Goal: Task Accomplishment & Management: Manage account settings

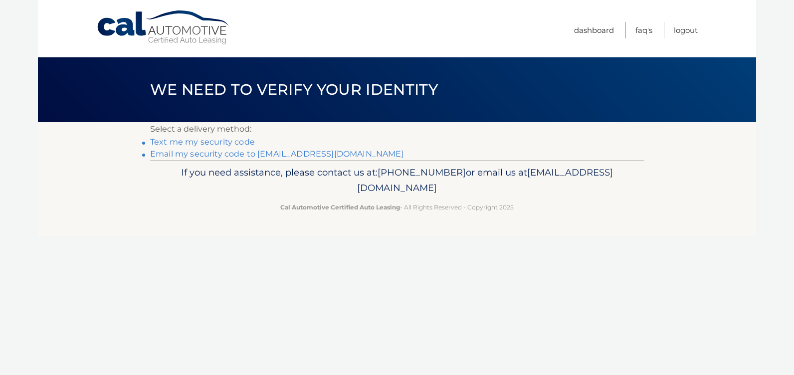
click at [191, 155] on link "Email my security code to [EMAIL_ADDRESS][DOMAIN_NAME]" at bounding box center [277, 153] width 254 height 9
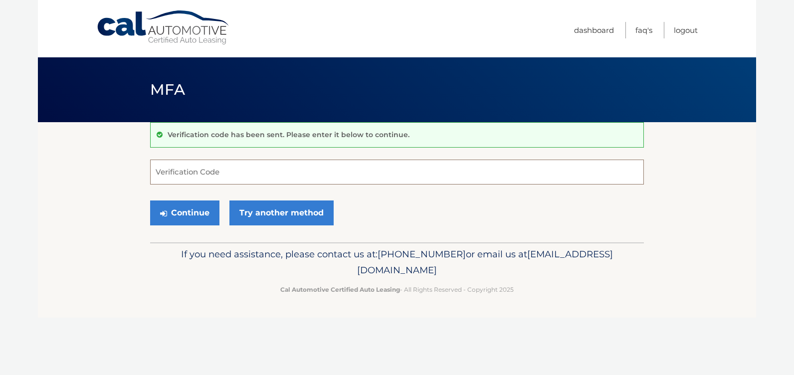
click at [227, 170] on input "Verification Code" at bounding box center [397, 172] width 494 height 25
type input "640818"
click at [197, 208] on button "Continue" at bounding box center [184, 213] width 69 height 25
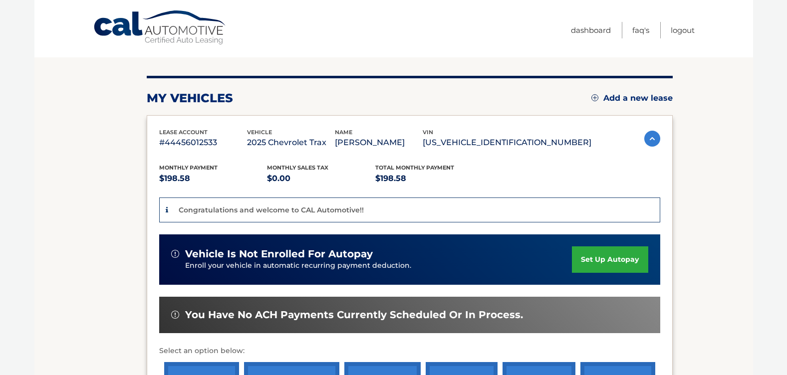
scroll to position [200, 0]
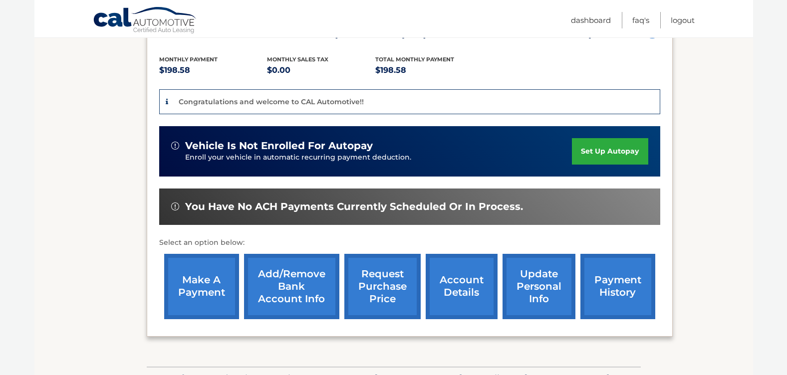
click at [447, 287] on link "account details" at bounding box center [462, 286] width 72 height 65
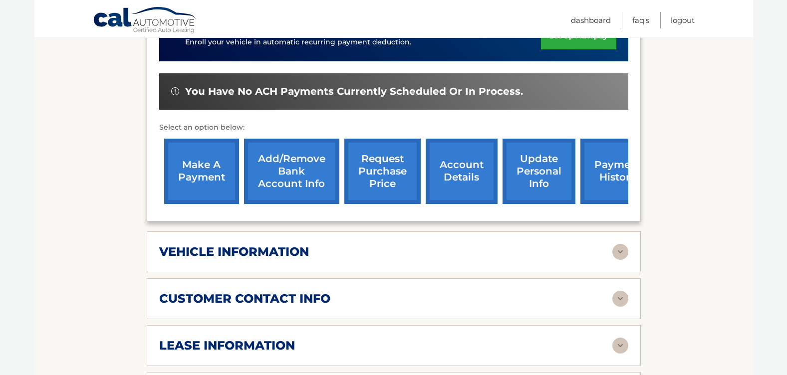
scroll to position [249, 0]
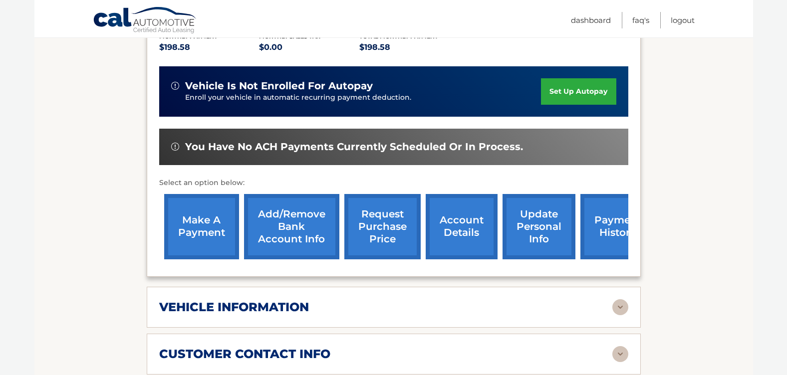
click at [616, 219] on link "payment history" at bounding box center [617, 226] width 75 height 65
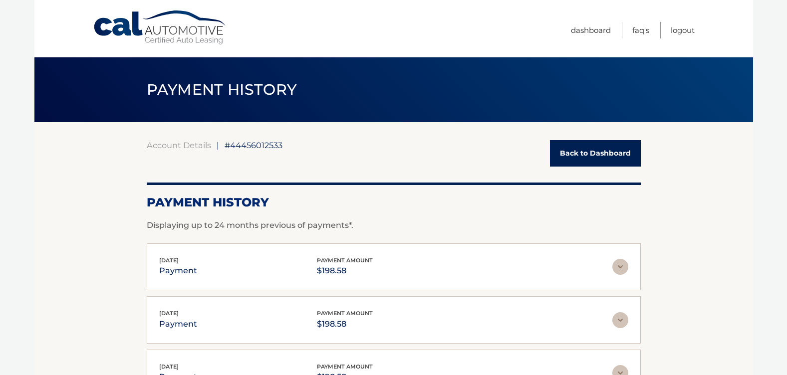
click at [575, 149] on link "Back to Dashboard" at bounding box center [595, 153] width 91 height 26
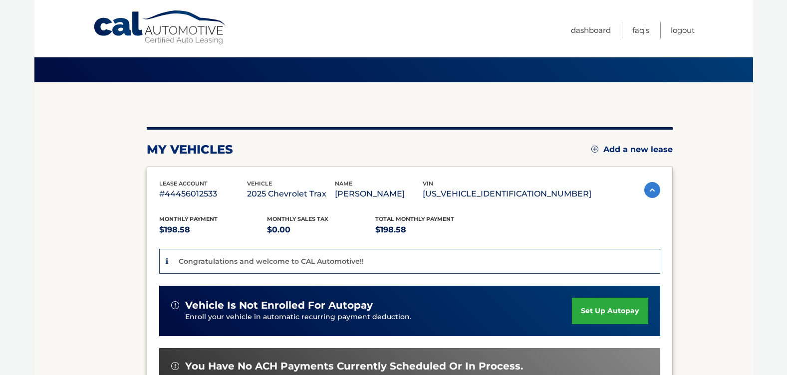
scroll to position [200, 0]
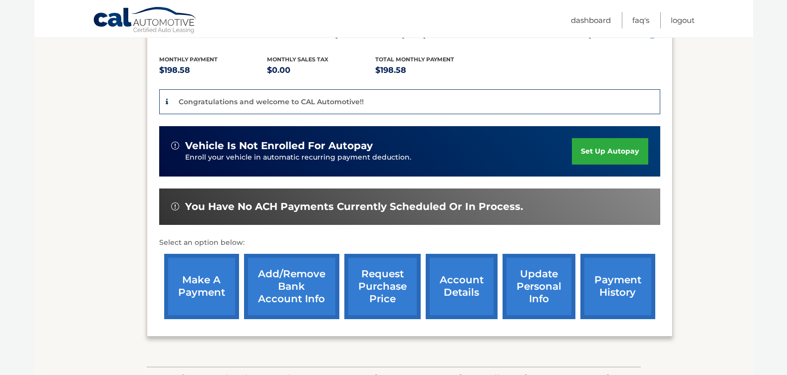
click at [608, 292] on link "payment history" at bounding box center [617, 286] width 75 height 65
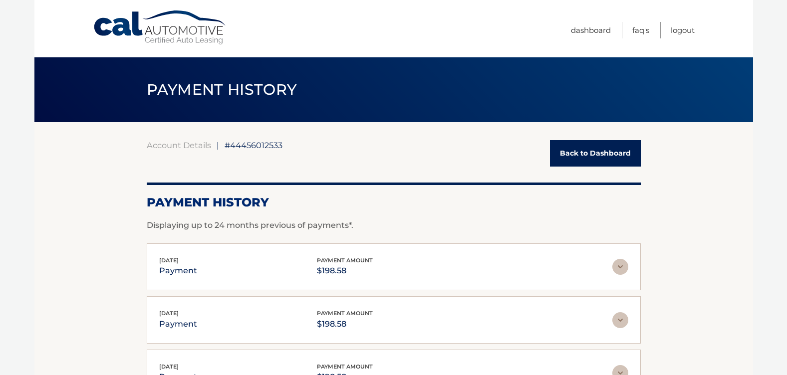
click at [584, 161] on link "Back to Dashboard" at bounding box center [595, 153] width 91 height 26
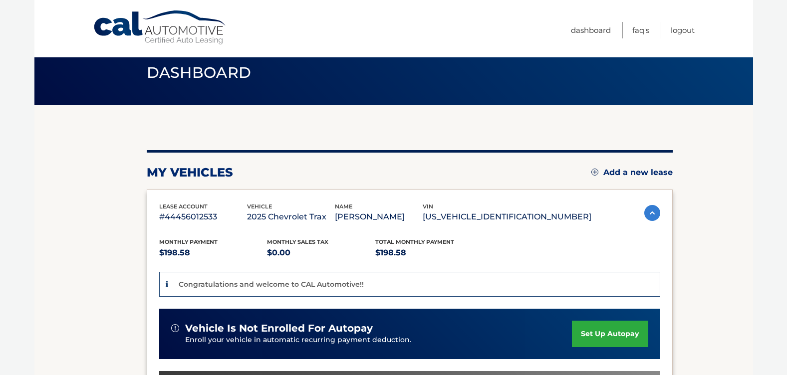
scroll to position [249, 0]
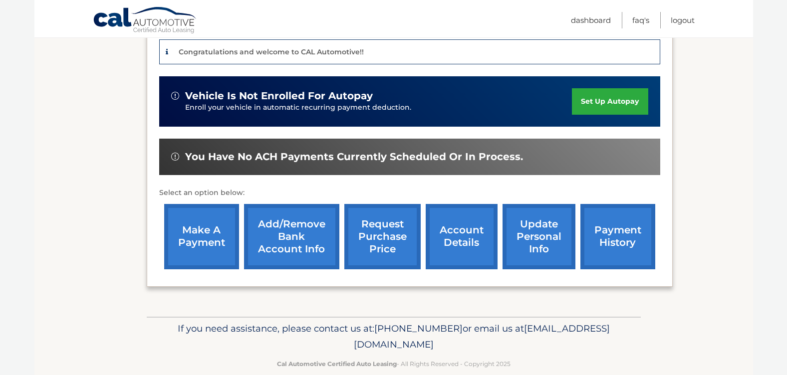
click at [465, 245] on link "account details" at bounding box center [462, 236] width 72 height 65
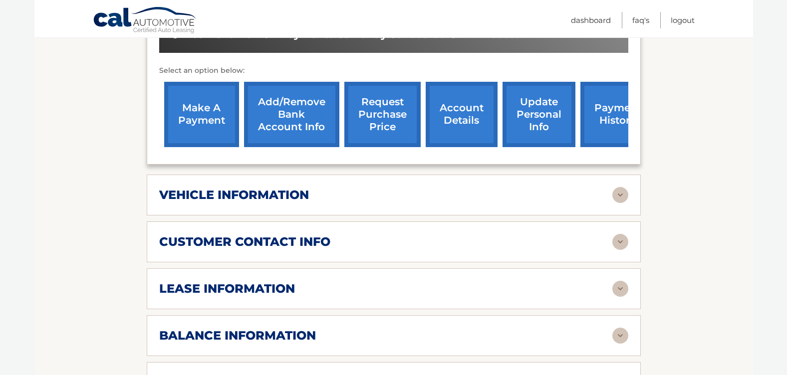
scroll to position [399, 0]
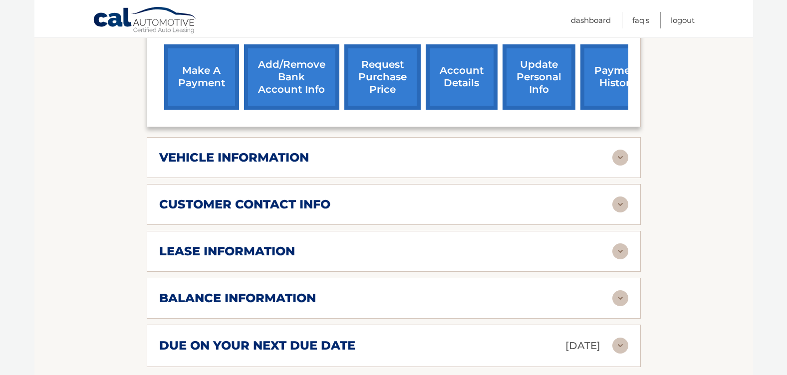
click at [615, 197] on img at bounding box center [620, 205] width 16 height 16
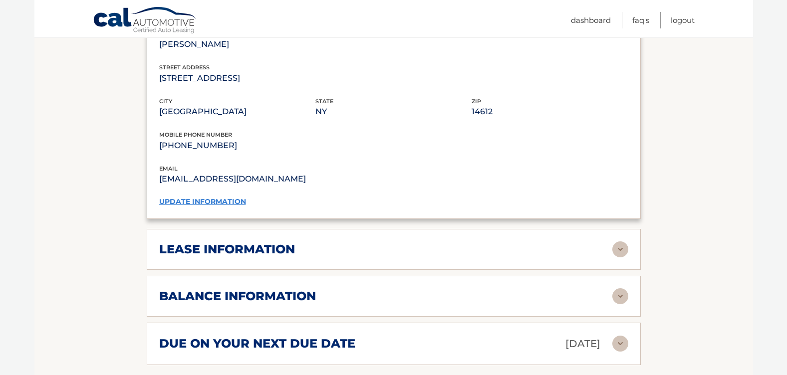
scroll to position [599, 0]
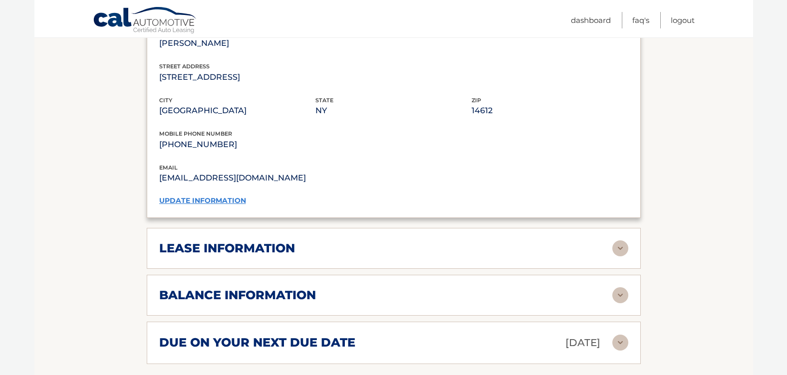
click at [618, 241] on img at bounding box center [620, 249] width 16 height 16
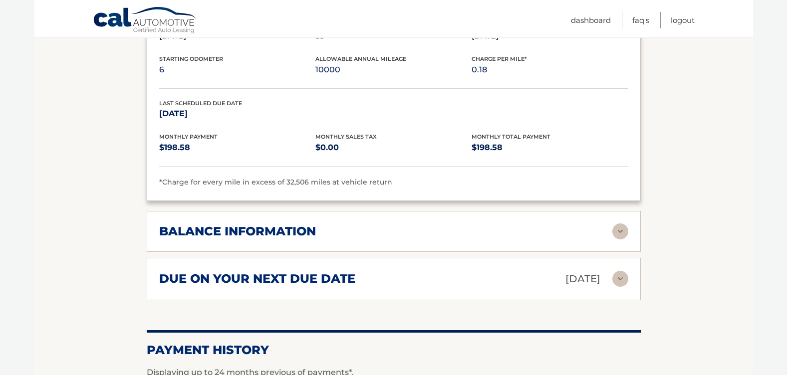
scroll to position [898, 0]
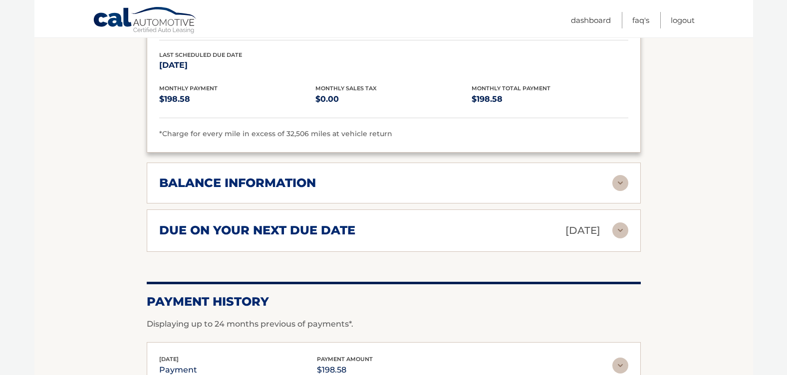
click at [619, 176] on img at bounding box center [620, 183] width 16 height 16
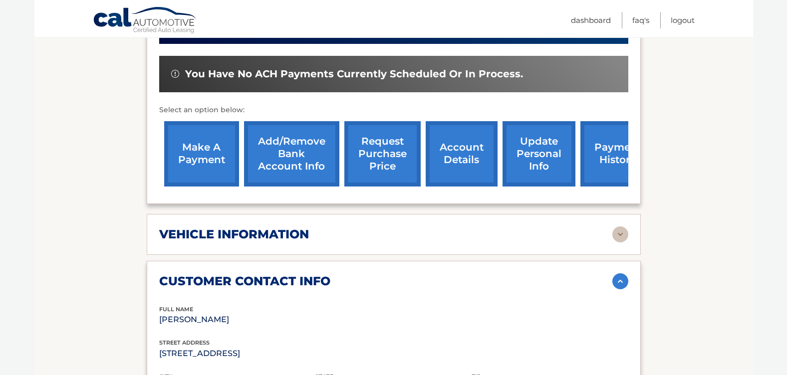
scroll to position [224, 0]
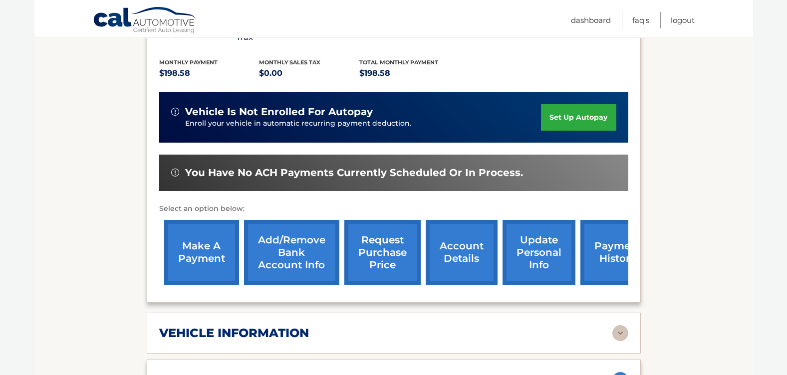
click at [525, 237] on link "update personal info" at bounding box center [538, 252] width 73 height 65
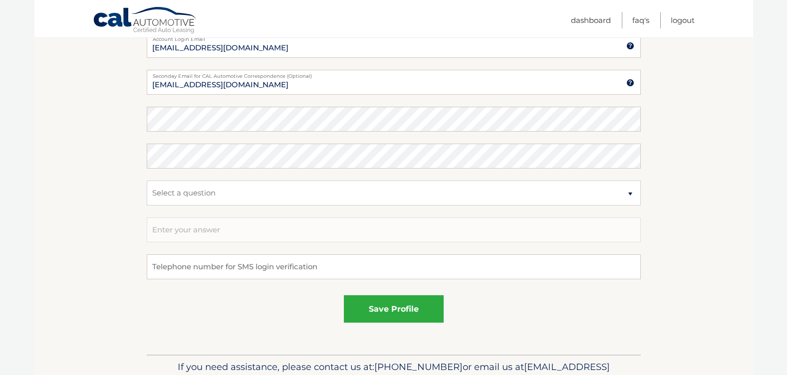
scroll to position [593, 0]
